Goal: Task Accomplishment & Management: Manage account settings

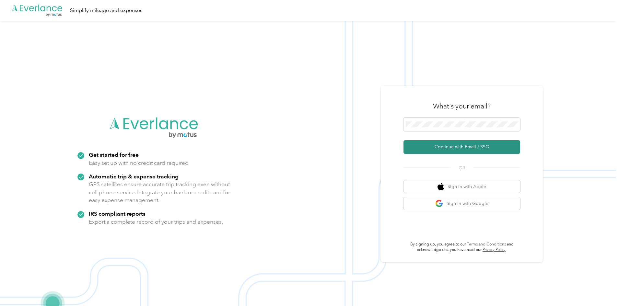
click at [457, 149] on button "Continue with Email / SSO" at bounding box center [462, 147] width 117 height 14
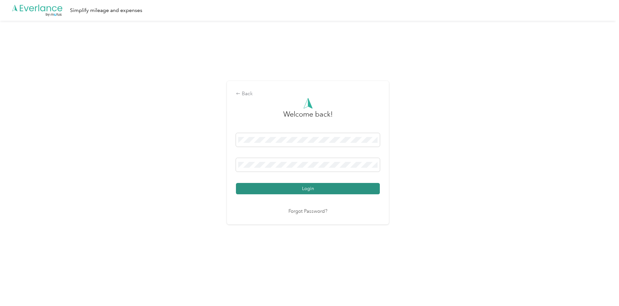
click at [313, 189] on button "Login" at bounding box center [308, 188] width 144 height 11
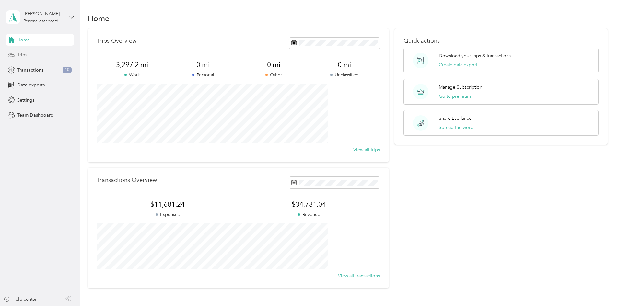
click at [26, 54] on span "Trips" at bounding box center [22, 55] width 10 height 7
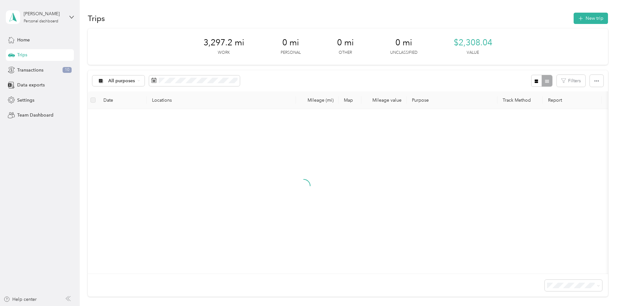
click at [22, 34] on div "[PERSON_NAME] Personal dashboard Home Trips Transactions 10 Data exports Settin…" at bounding box center [40, 60] width 68 height 121
click at [25, 42] on span "Home" at bounding box center [23, 40] width 13 height 7
